Goal: Check status: Check status

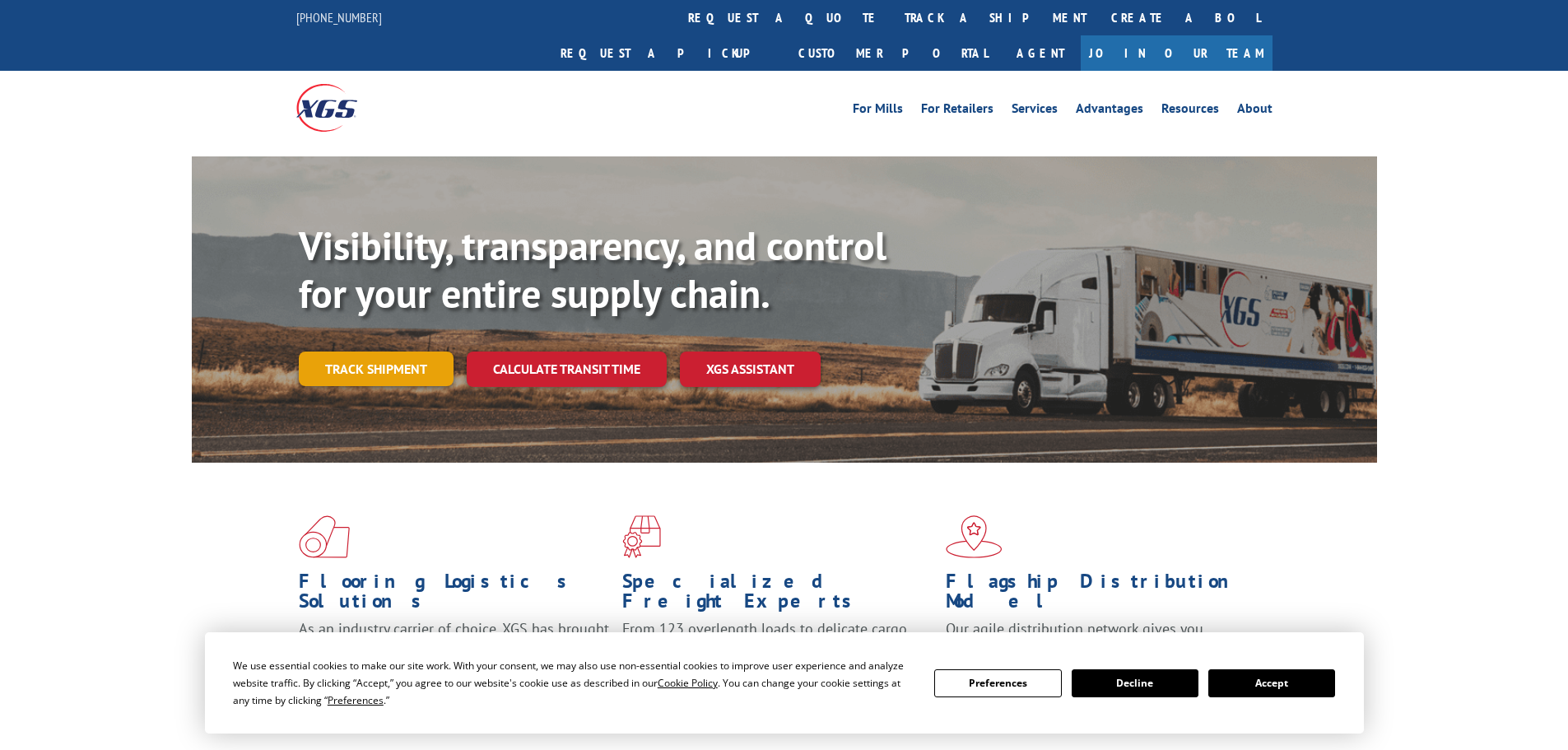
click at [415, 352] on link "Track shipment" at bounding box center [376, 369] width 155 height 34
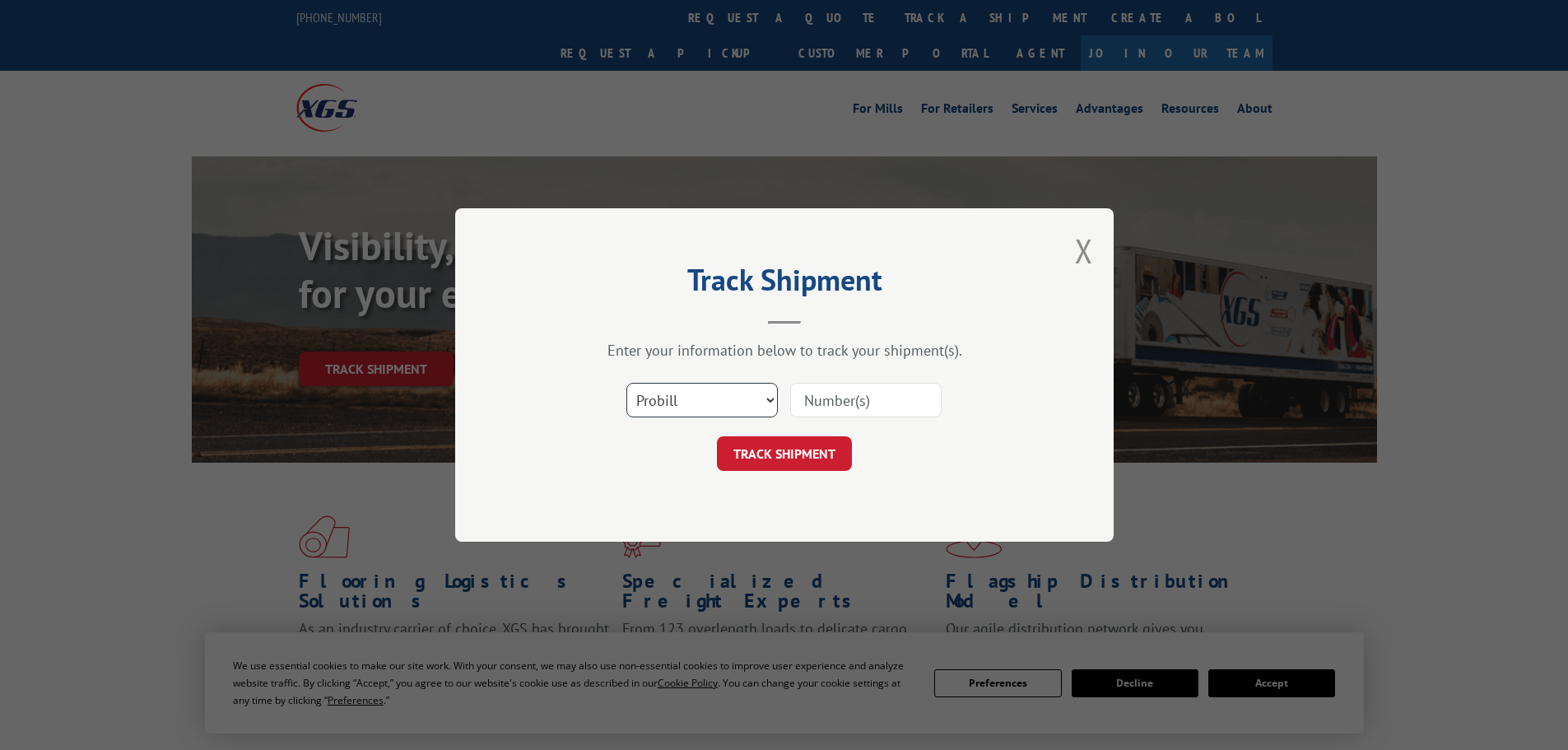
click at [724, 406] on select "Select category... Probill BOL PO" at bounding box center [703, 399] width 152 height 34
select select "bol"
click at [627, 382] on select "Select category... Probill BOL PO" at bounding box center [703, 399] width 152 height 34
click at [830, 398] on input at bounding box center [866, 399] width 152 height 34
paste input "2849871"
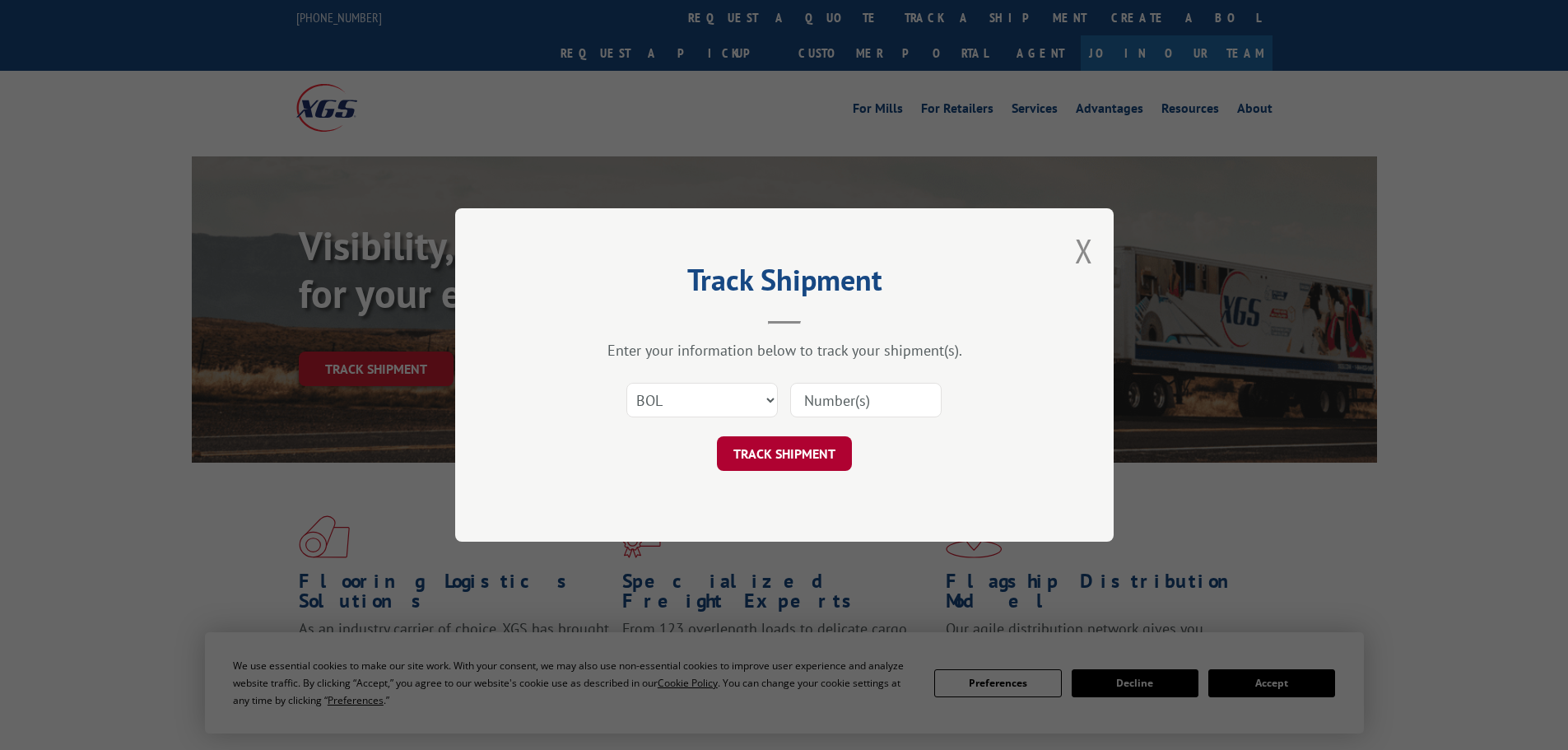
type input "2849871"
click at [807, 454] on button "TRACK SHIPMENT" at bounding box center [784, 453] width 135 height 34
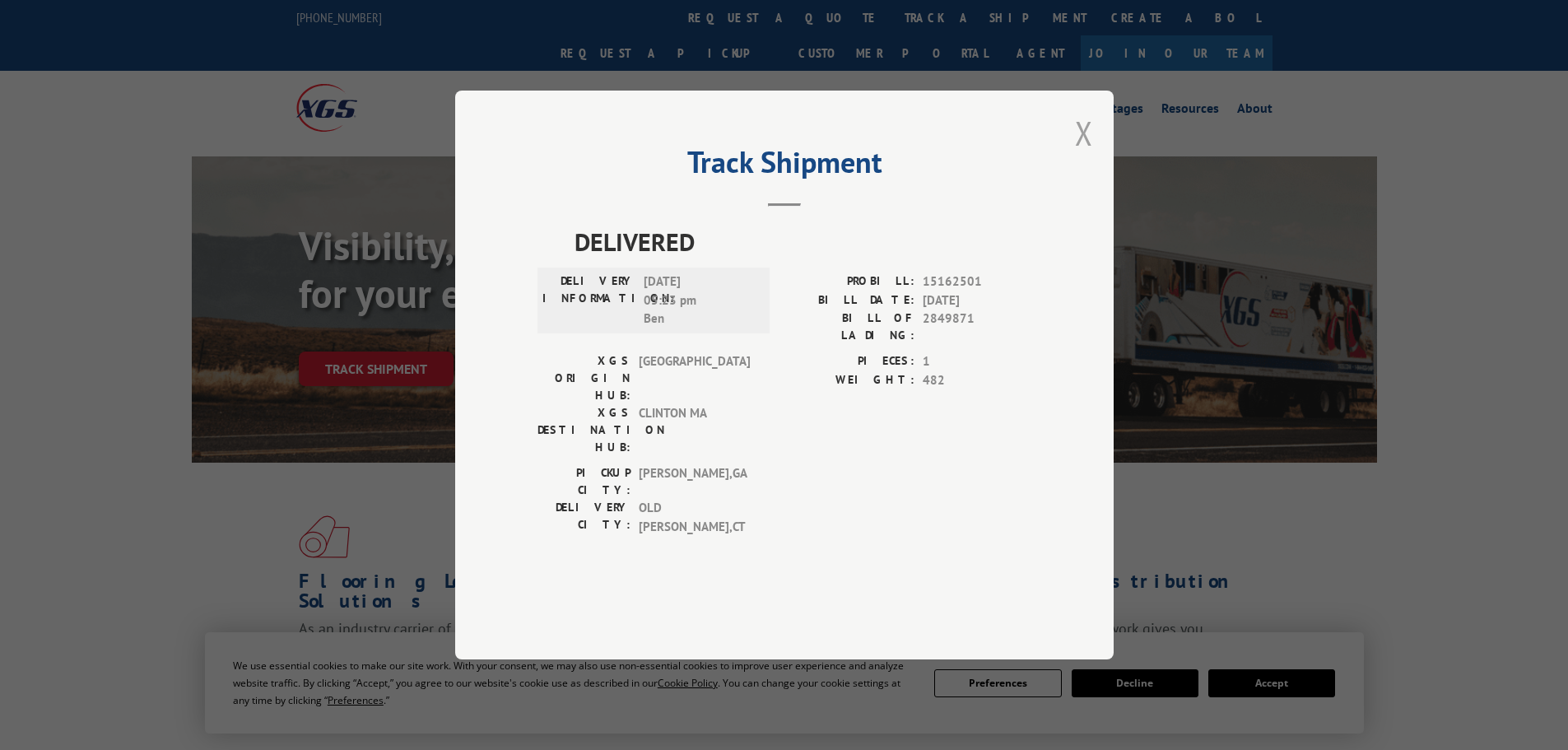
click at [1089, 155] on button "Close modal" at bounding box center [1084, 132] width 19 height 44
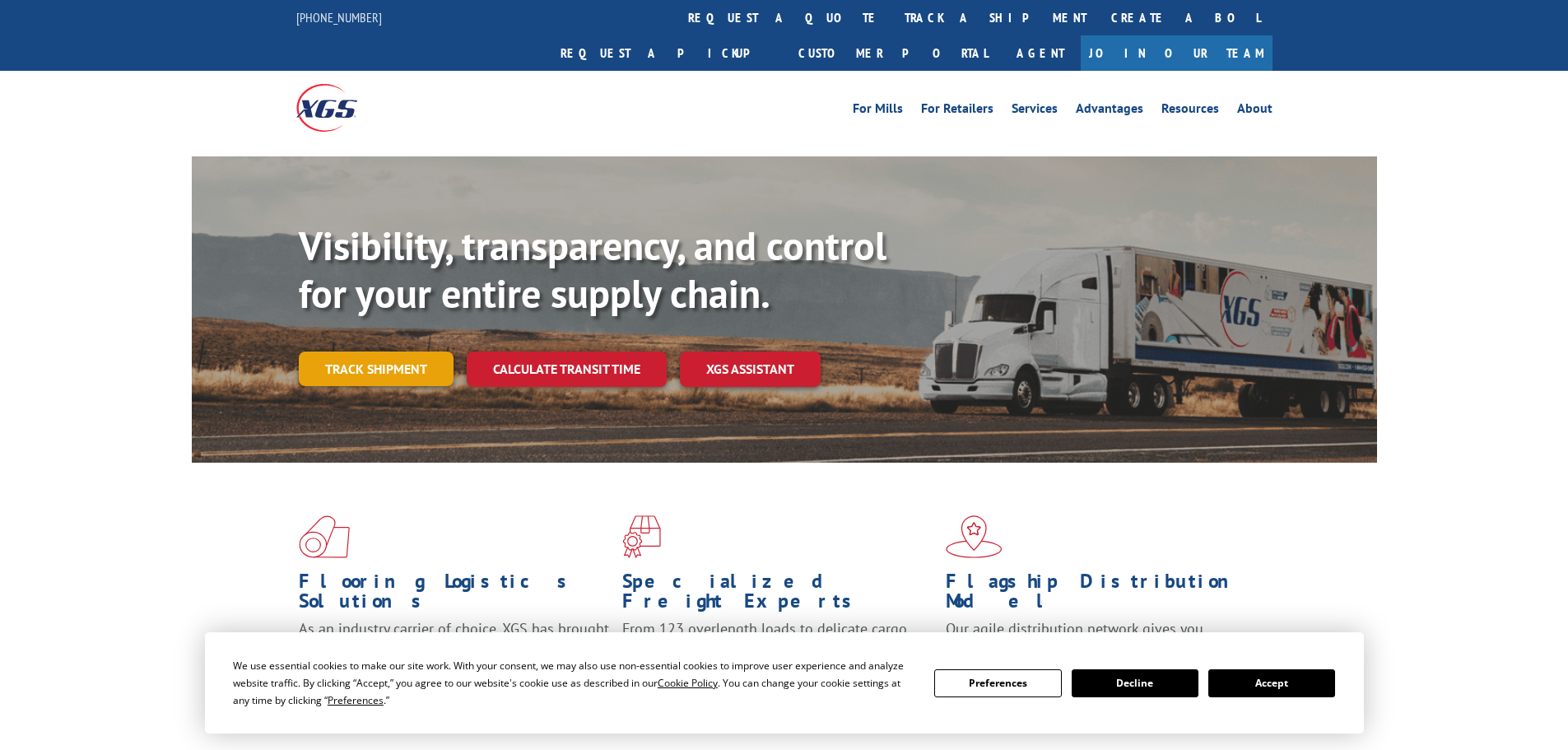
click at [422, 352] on link "Track shipment" at bounding box center [376, 369] width 155 height 34
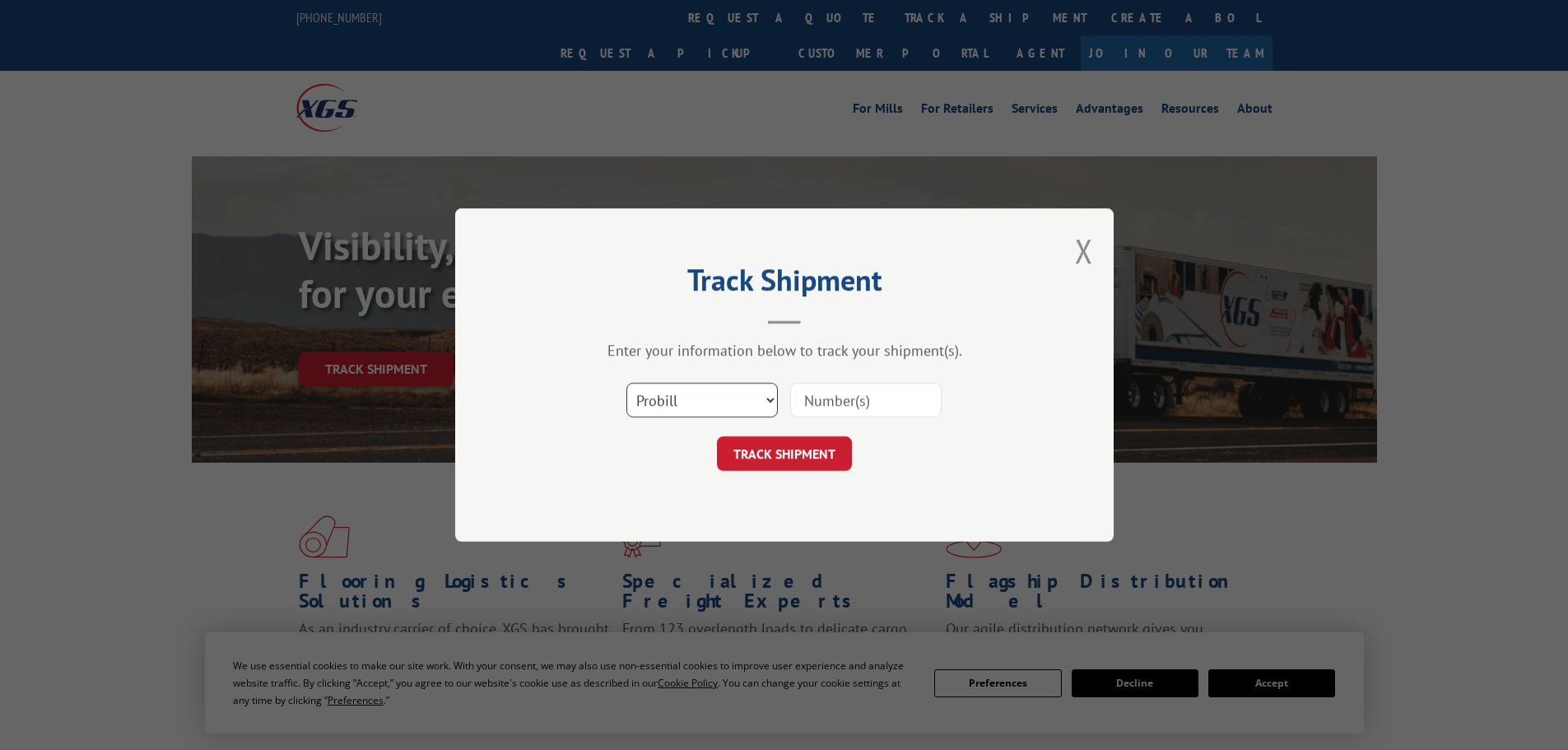
click at [677, 396] on select "Select category... Probill BOL PO" at bounding box center [703, 399] width 152 height 34
select select "po"
click at [627, 382] on select "Select category... Probill BOL PO" at bounding box center [703, 399] width 152 height 34
click at [841, 396] on input at bounding box center [866, 399] width 152 height 34
paste input "295605465"
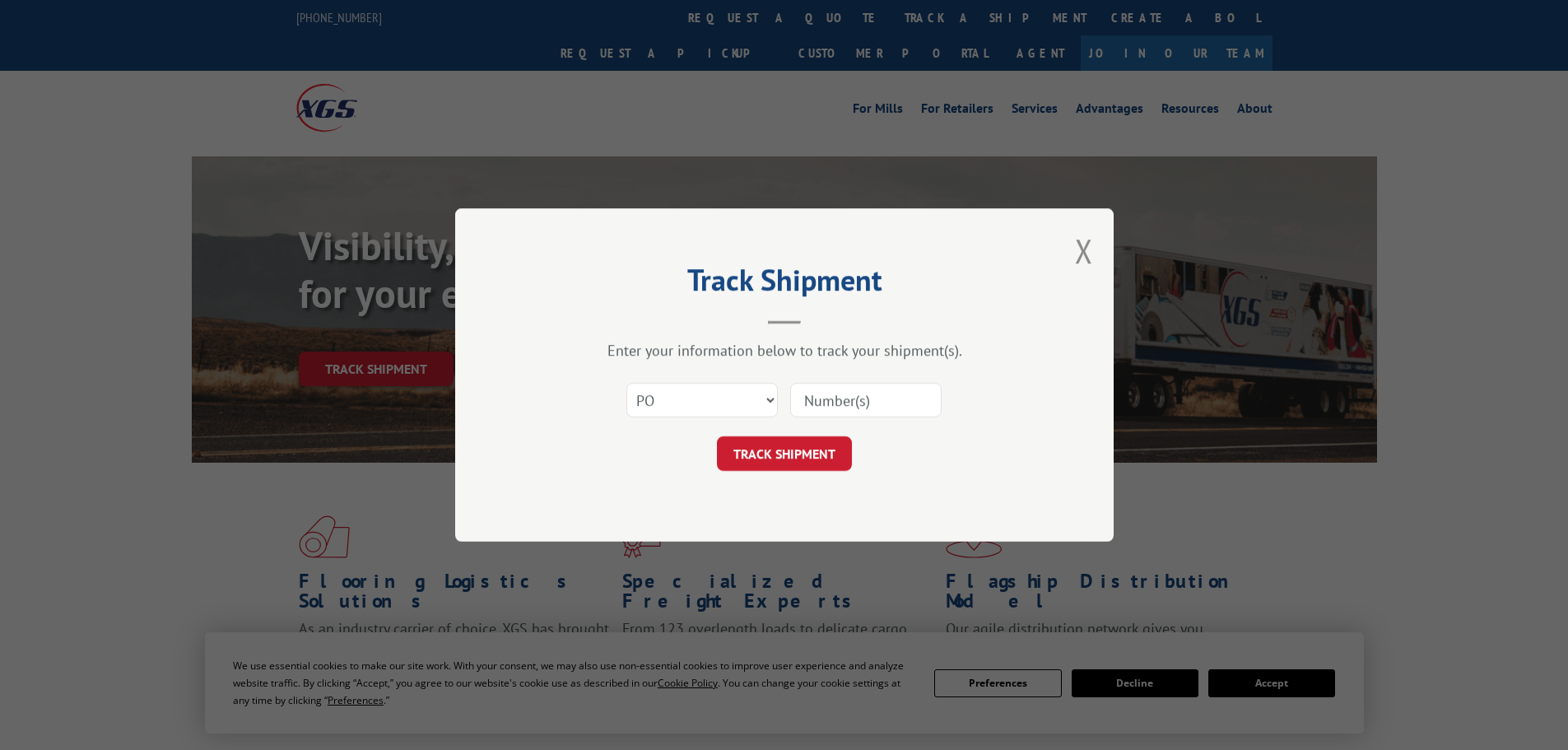
type input "295605465"
click at [787, 457] on button "TRACK SHIPMENT" at bounding box center [784, 453] width 135 height 34
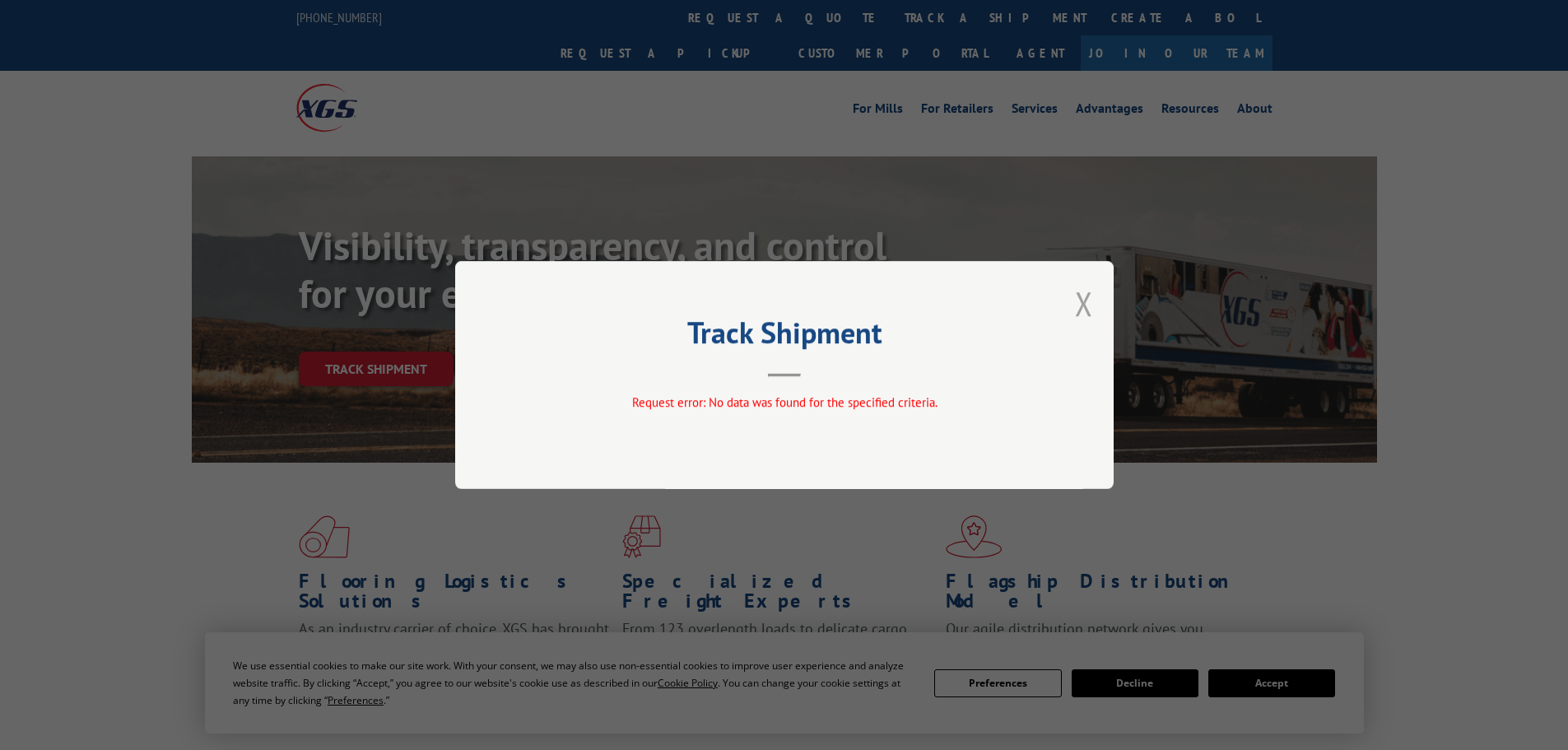
click at [1089, 295] on button "Close modal" at bounding box center [1084, 303] width 19 height 44
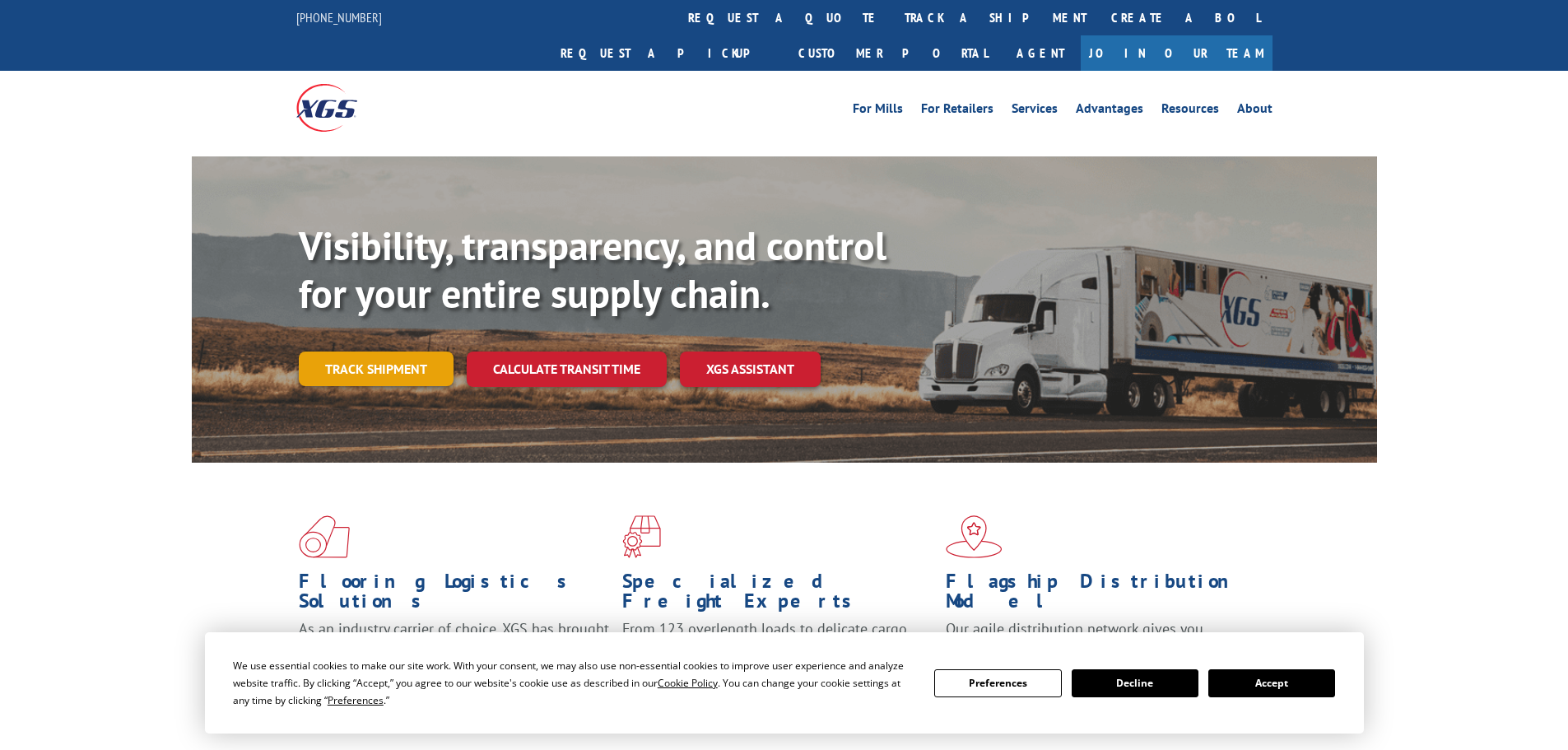
click at [421, 352] on link "Track shipment" at bounding box center [376, 369] width 155 height 34
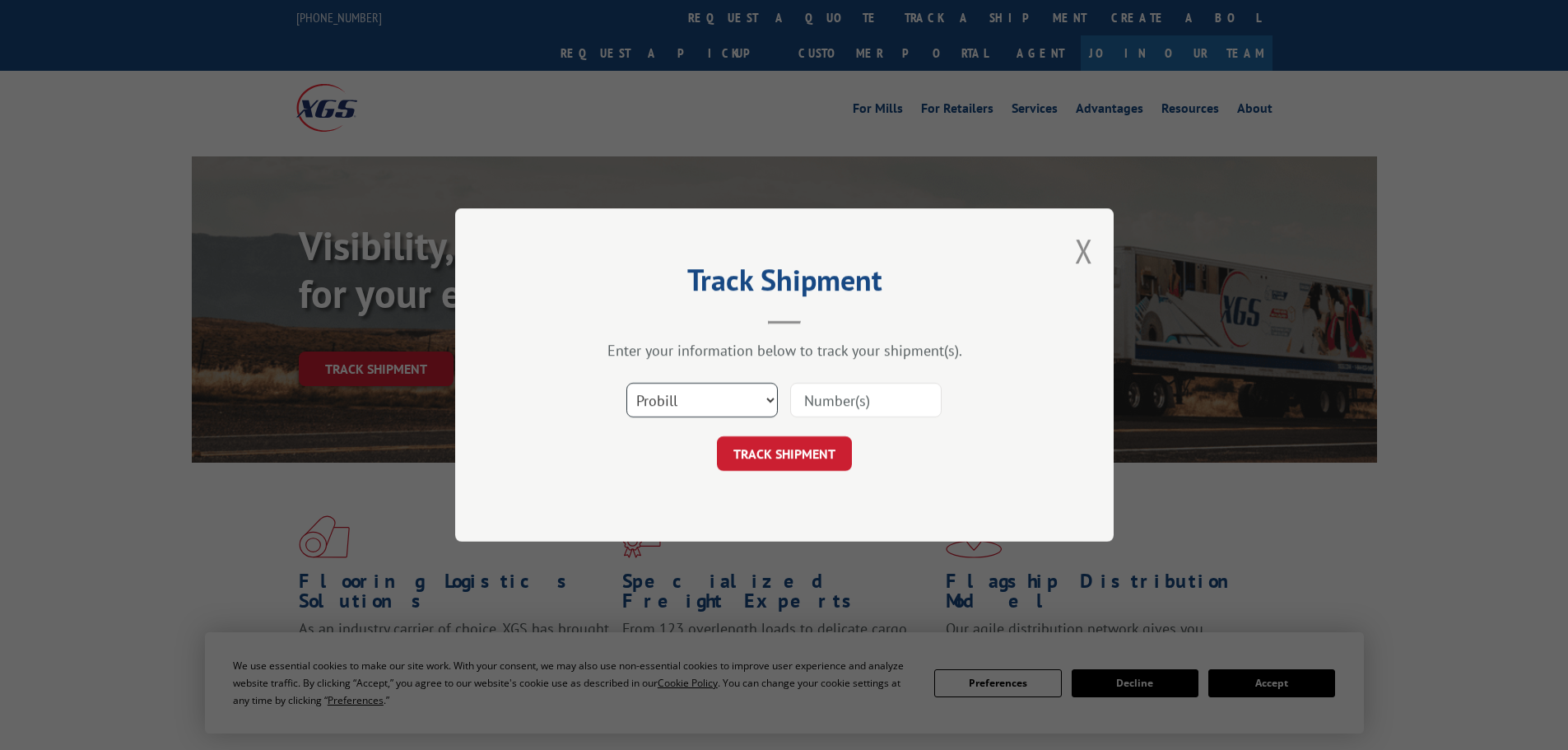
click at [683, 405] on select "Select category... Probill BOL PO" at bounding box center [703, 399] width 152 height 34
drag, startPoint x: 701, startPoint y: 407, endPoint x: 590, endPoint y: 398, distance: 111.4
click at [700, 407] on select "Select category... Probill BOL PO" at bounding box center [703, 399] width 152 height 34
click at [845, 398] on input at bounding box center [866, 399] width 152 height 34
paste input "2849871"
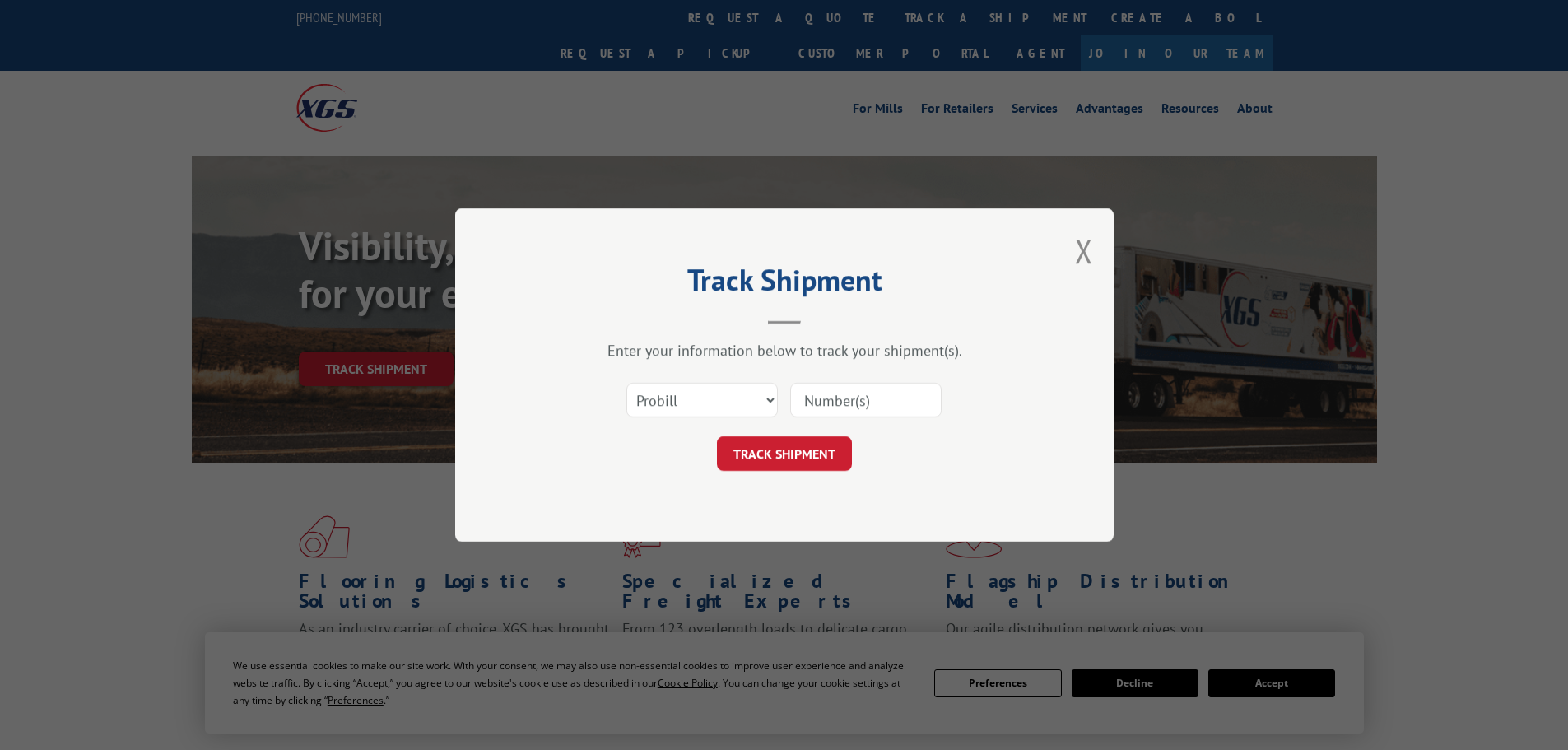
type input "2849871"
click at [789, 457] on button "TRACK SHIPMENT" at bounding box center [784, 453] width 135 height 34
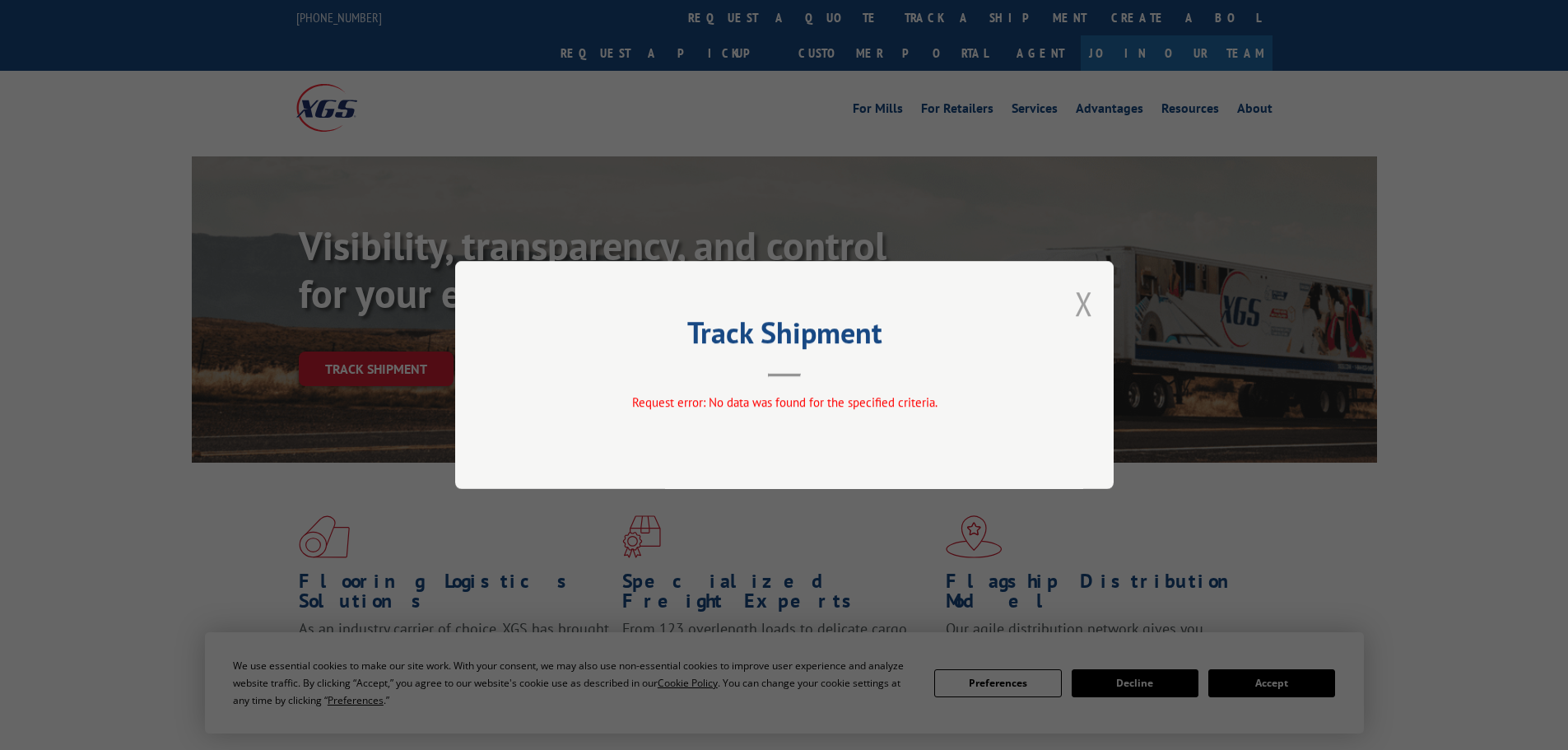
click at [1078, 306] on button "Close modal" at bounding box center [1084, 303] width 19 height 44
